Goal: Information Seeking & Learning: Learn about a topic

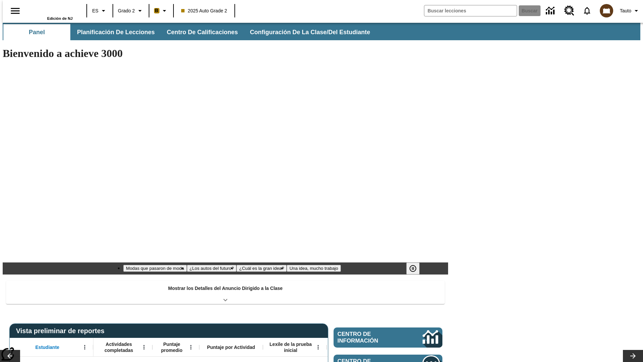
type input "-1"
click at [112, 32] on span "Planificación de lecciones" at bounding box center [116, 32] width 78 height 8
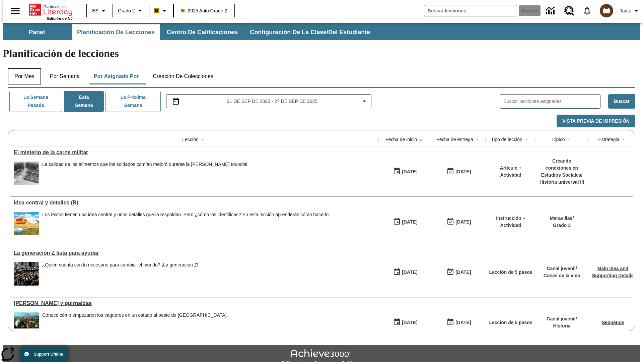
click at [22, 68] on button "Por mes" at bounding box center [24, 76] width 33 height 16
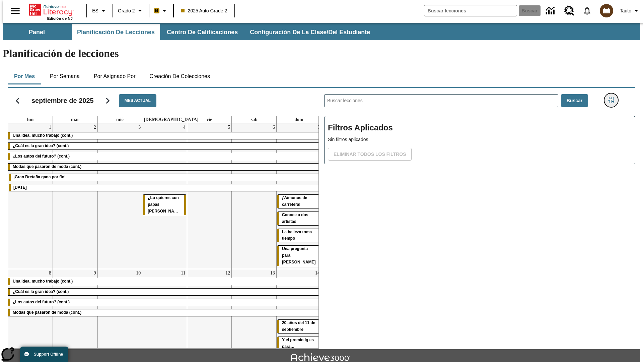
click at [613, 97] on icon "Menú lateral de filtros" at bounding box center [611, 100] width 6 height 6
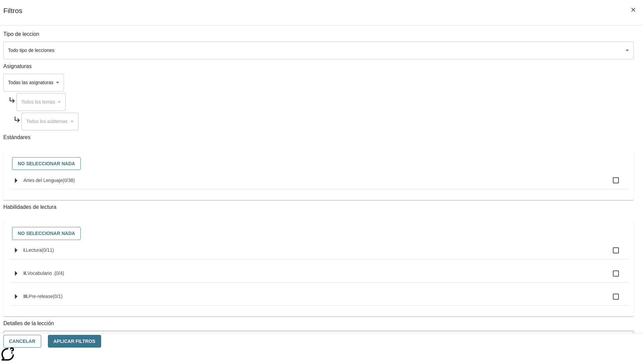
click at [477, 361] on span "La lección cuenta con los 5 pasos de la Rutina de lectoescritura" at bounding box center [313, 366] width 613 height 7
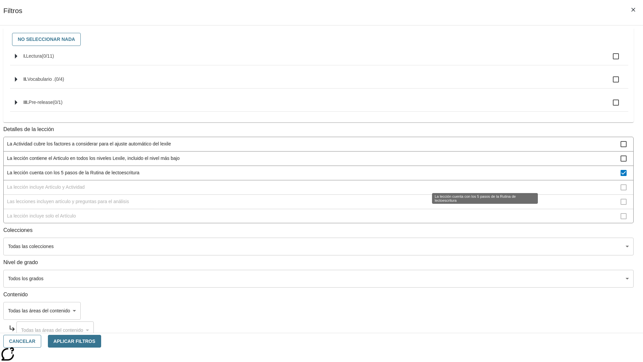
click at [477, 176] on span "La lección cuenta con los 5 pasos de la Rutina de lectoescritura" at bounding box center [313, 172] width 613 height 7
checkbox input "false"
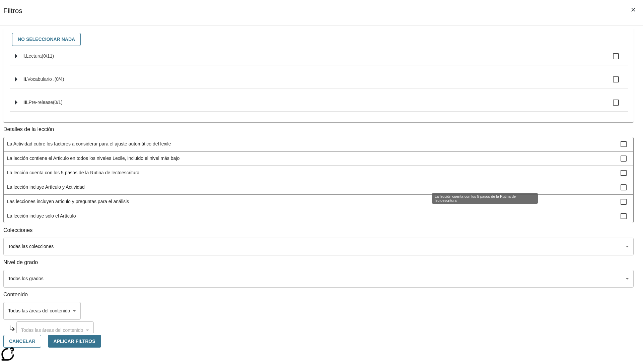
click at [477, 190] on span "La lección incluye Artículo y Actividad" at bounding box center [313, 186] width 613 height 7
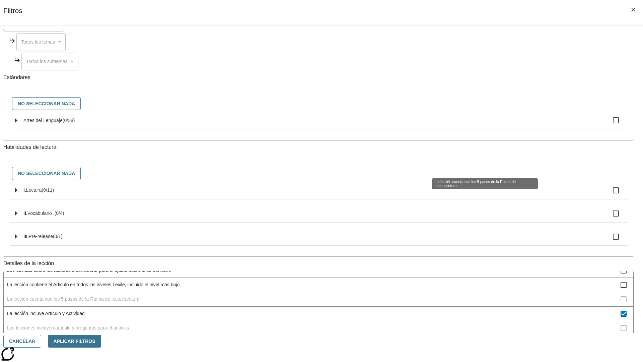
scroll to position [200, 0]
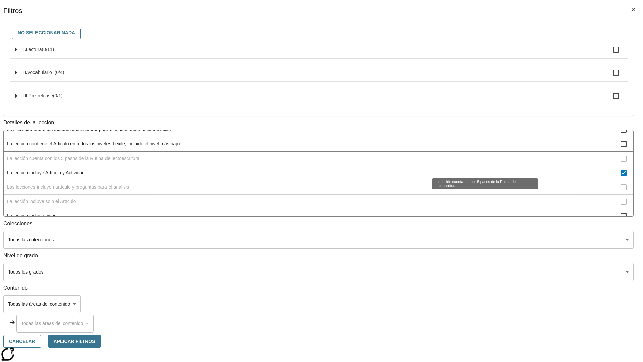
click at [477, 169] on span "La lección incluye Artículo y Actividad" at bounding box center [313, 172] width 613 height 7
checkbox input "false"
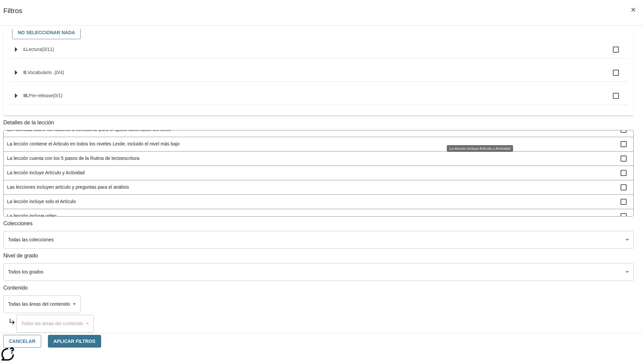
scroll to position [209, 0]
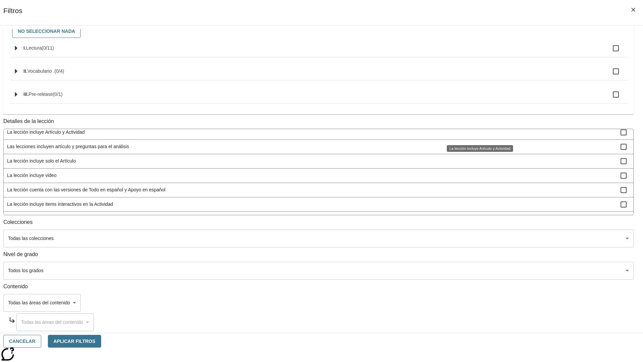
click at [477, 150] on span "Las lecciones incluyen artículo y preguntas para el análisis" at bounding box center [313, 146] width 613 height 7
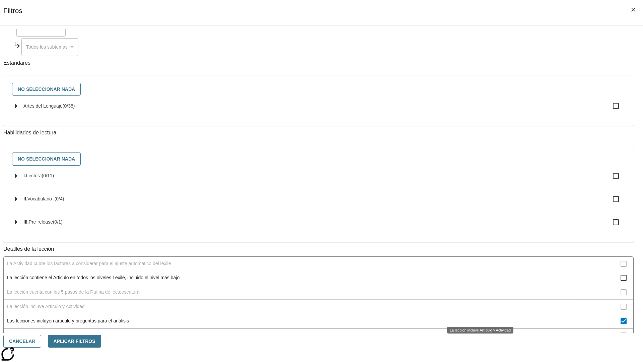
click at [477, 317] on span "Las lecciones incluyen artículo y preguntas para el análisis" at bounding box center [313, 320] width 613 height 7
checkbox input "false"
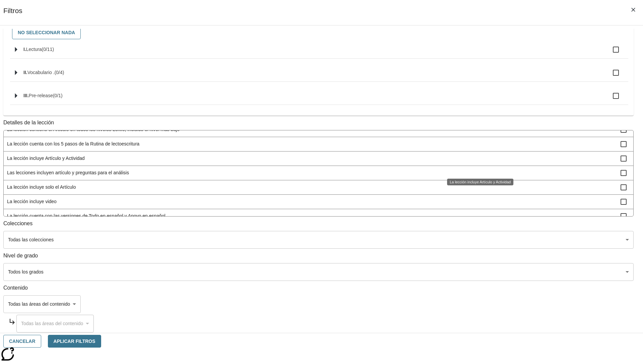
click at [477, 190] on span "La lección incluye solo el Artículo" at bounding box center [313, 186] width 613 height 7
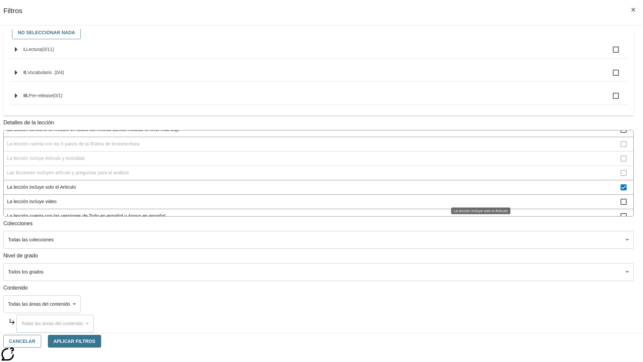
click at [477, 190] on span "La lección incluye solo el Artículo" at bounding box center [313, 186] width 613 height 7
checkbox input "false"
click at [477, 227] on span "La lección incluye items interactivos en la Actividad" at bounding box center [313, 230] width 613 height 7
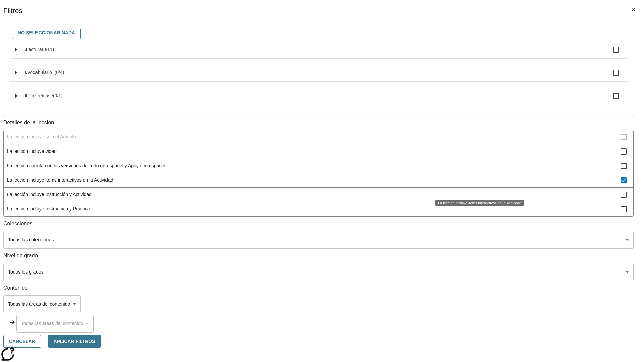
click at [477, 183] on span "La lección incluye items interactivos en la Actividad" at bounding box center [313, 179] width 613 height 7
checkbox input "false"
click at [477, 198] on span "La lección incluye Instrucción y Actividad" at bounding box center [313, 194] width 613 height 7
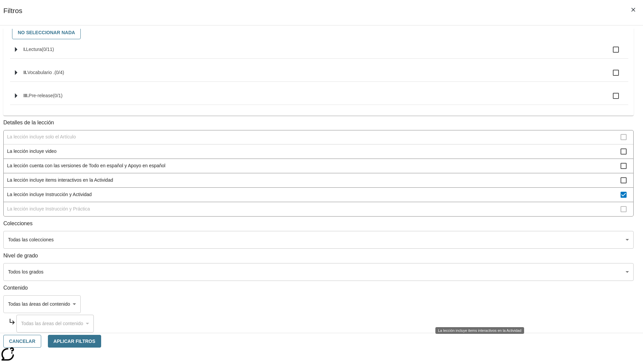
scroll to position [91, 0]
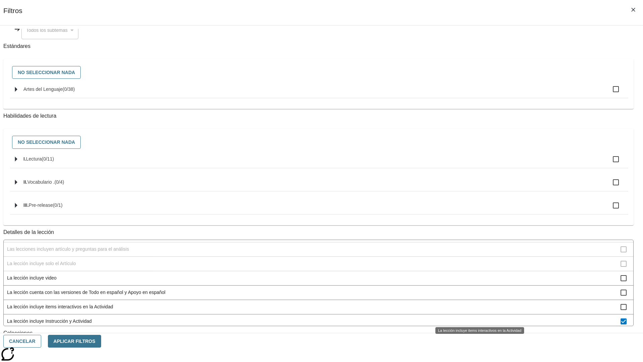
click at [477, 317] on span "La lección incluye Instrucción y Actividad" at bounding box center [313, 320] width 613 height 7
checkbox input "false"
